Goal: Transaction & Acquisition: Purchase product/service

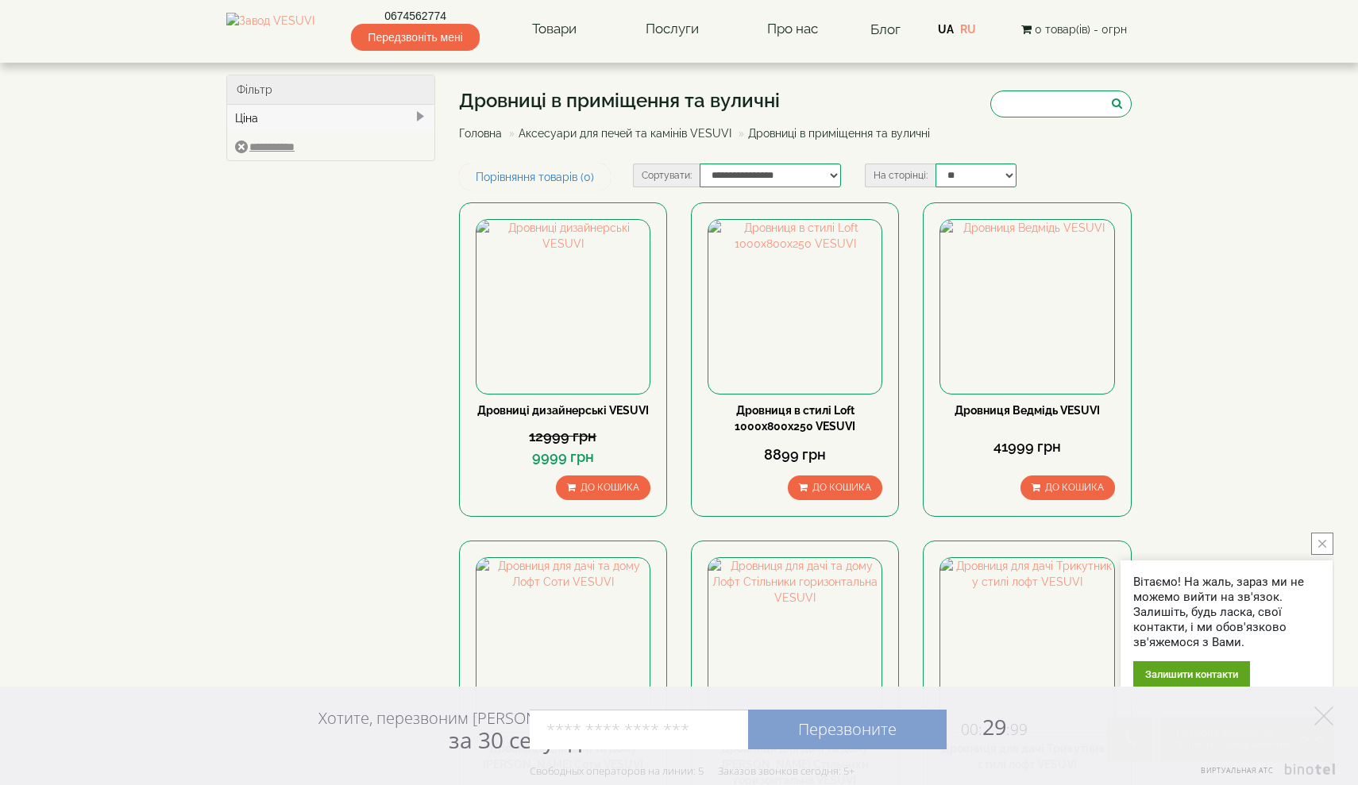
click at [631, 133] on link "Аксесуари для печей та камінів VESUVI" at bounding box center [625, 133] width 213 height 13
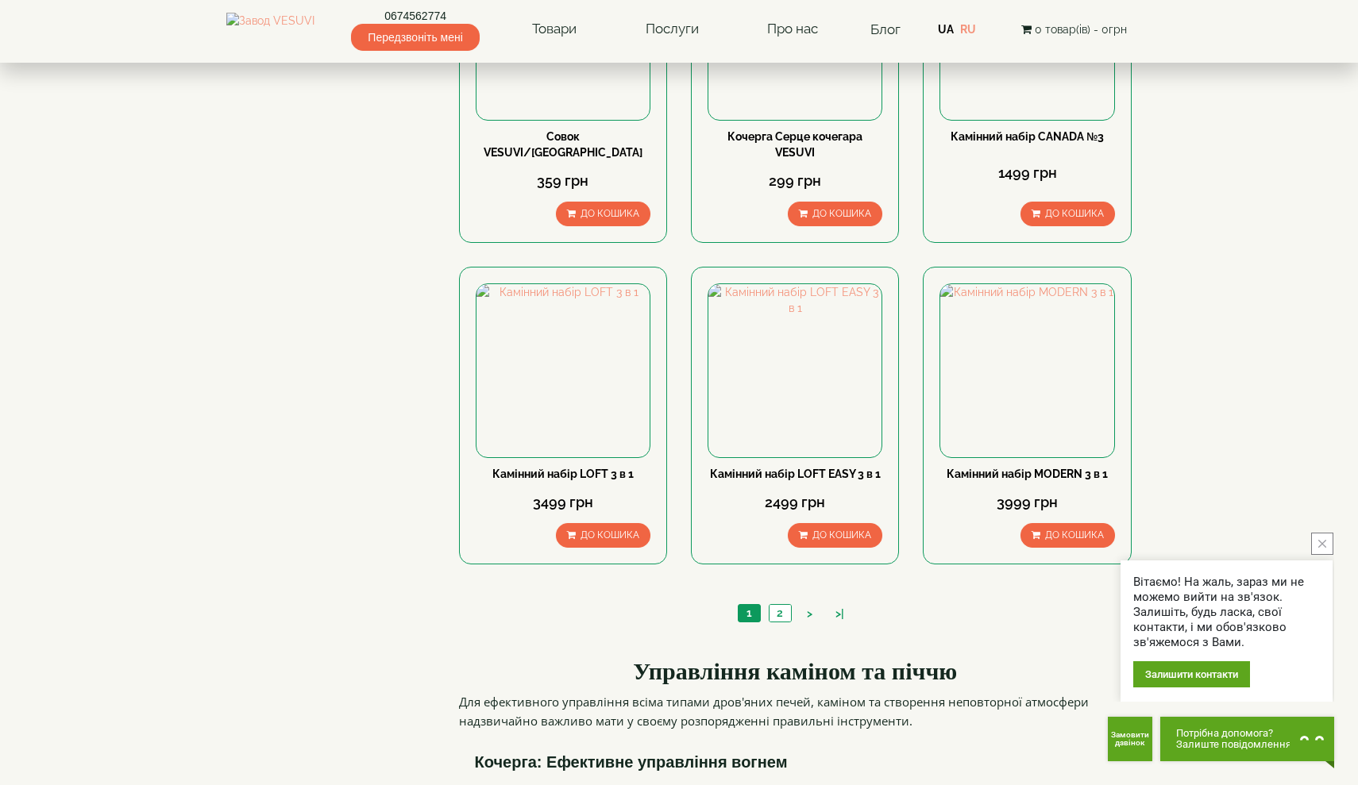
scroll to position [1466, 0]
click at [783, 604] on link "2" at bounding box center [780, 612] width 22 height 17
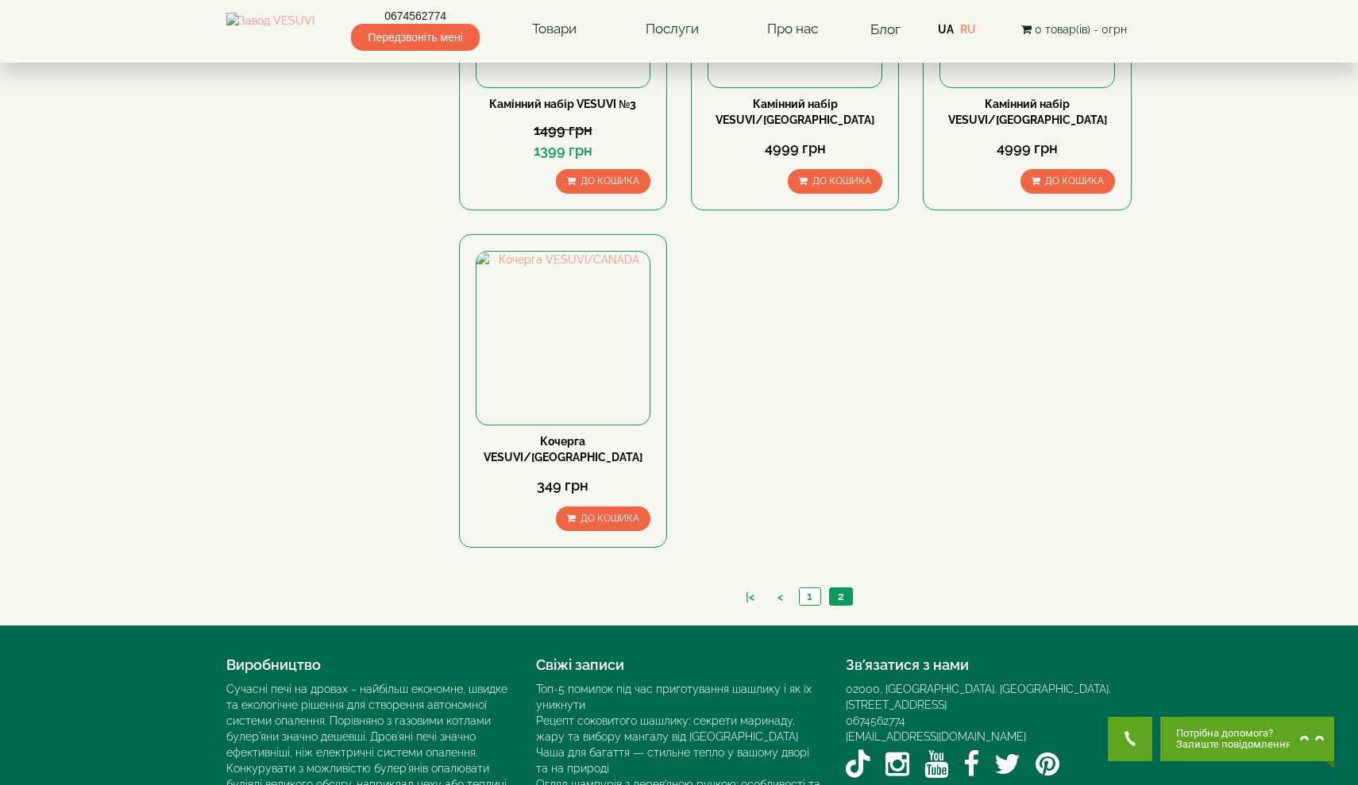
scroll to position [484, 0]
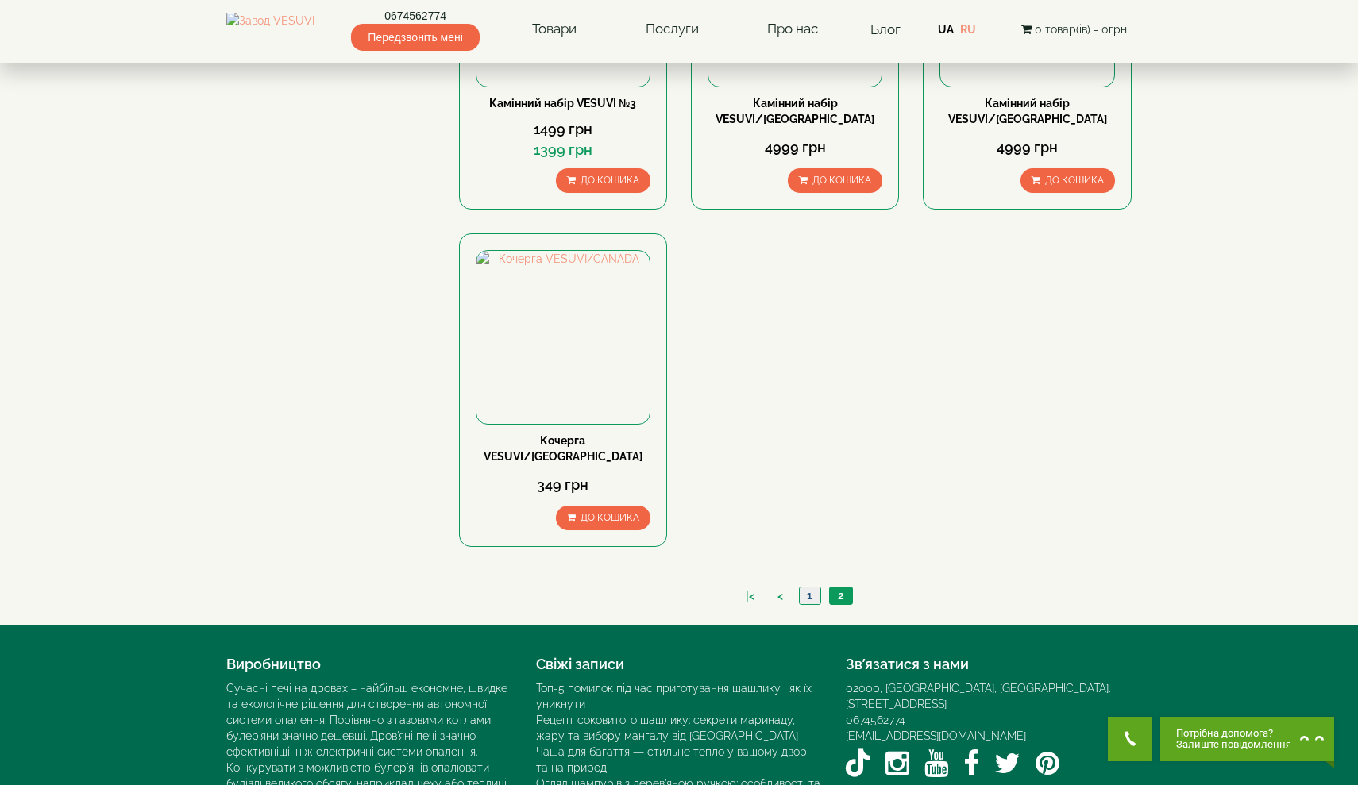
click at [810, 588] on link "1" at bounding box center [809, 596] width 21 height 17
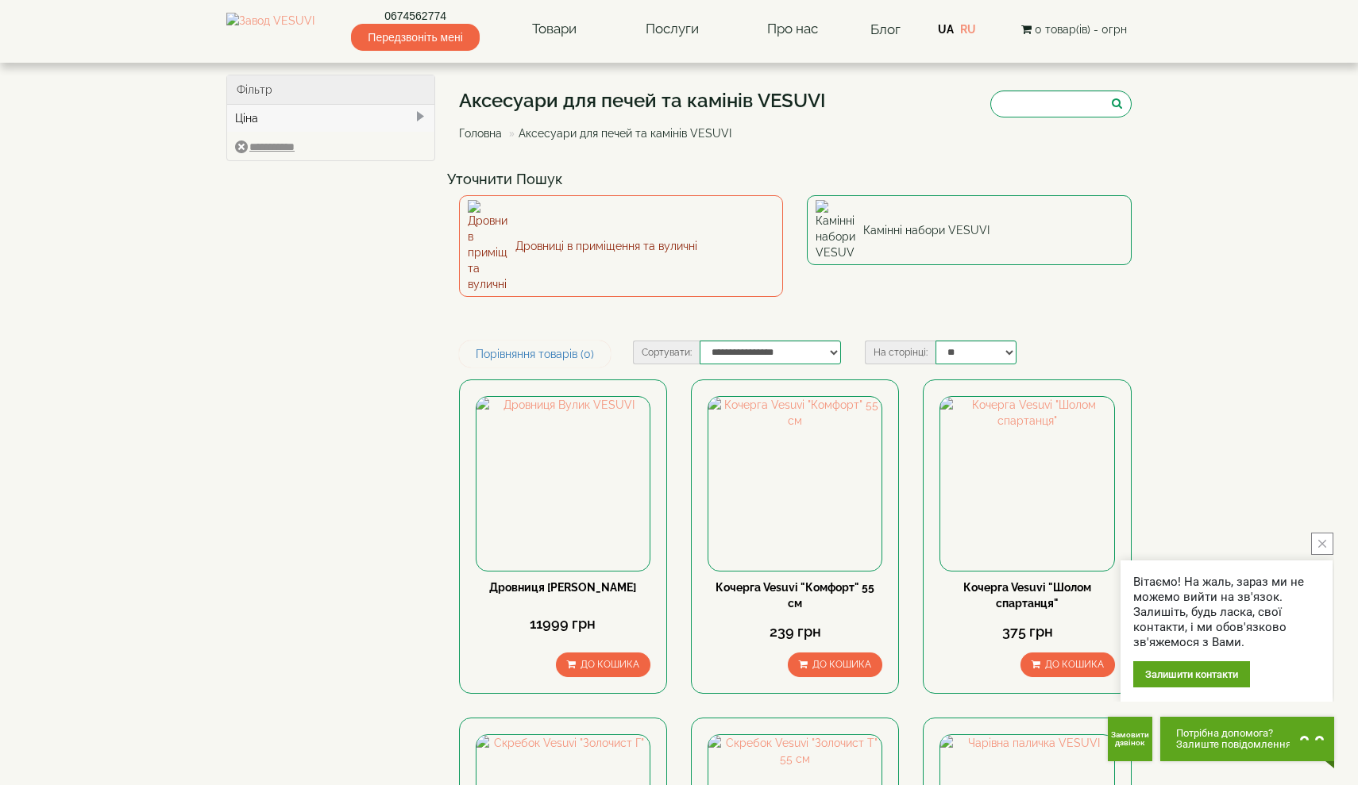
click at [652, 224] on link "Дровниці в приміщення та вуличні" at bounding box center [621, 246] width 325 height 102
